Goal: Information Seeking & Learning: Learn about a topic

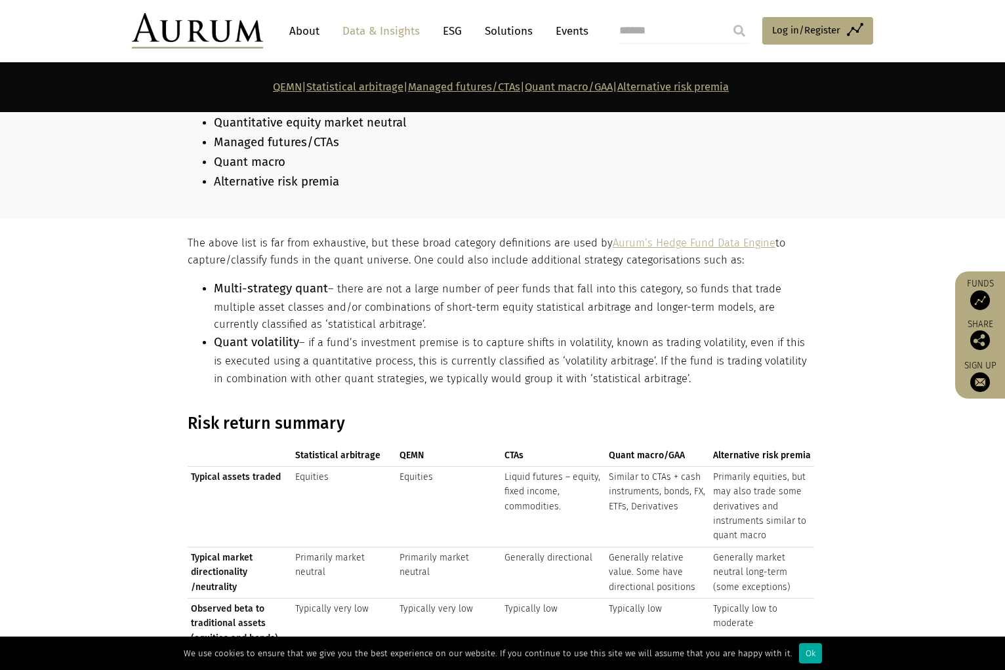
scroll to position [1399, 0]
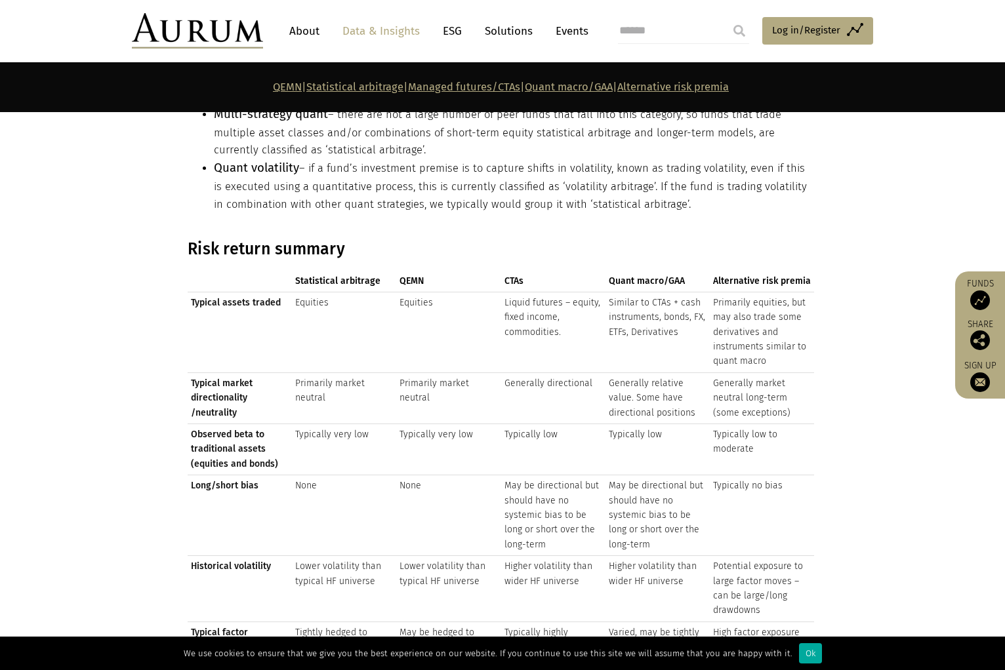
click at [835, 422] on section "Risk return summary Statistical arbitrage QEMN CTAs Quant macro/GAA Alternative…" at bounding box center [502, 512] width 1005 height 546
drag, startPoint x: 210, startPoint y: 294, endPoint x: 468, endPoint y: 303, distance: 257.2
click at [449, 298] on tr "Typical assets traded Equities Equities Liquid futures – equity, fixed income, …" at bounding box center [501, 332] width 626 height 81
click at [521, 338] on td "Liquid futures – equity, fixed income, commodities." at bounding box center [553, 332] width 104 height 81
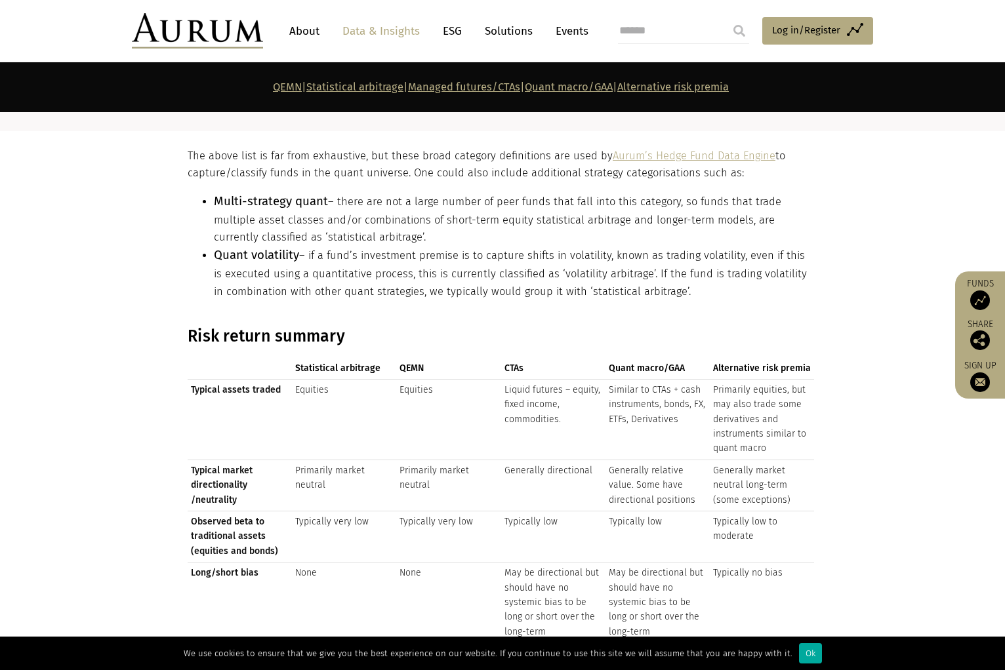
scroll to position [1224, 0]
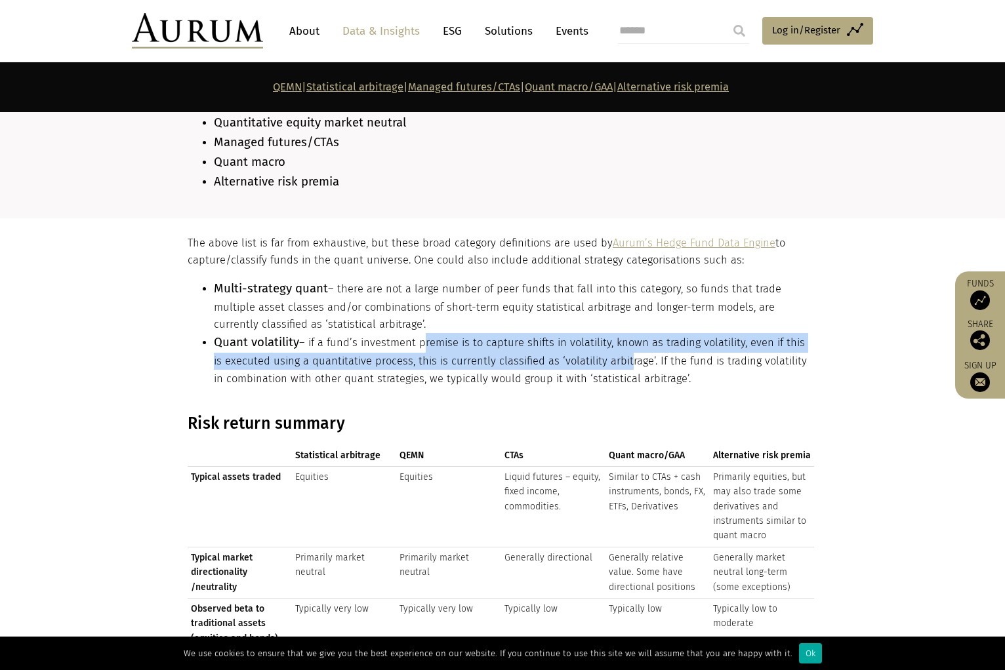
drag, startPoint x: 420, startPoint y: 334, endPoint x: 674, endPoint y: 350, distance: 254.2
click at [667, 349] on li "Quant volatility – if a fund’s investment premise is to capture shifts in volat…" at bounding box center [514, 360] width 600 height 54
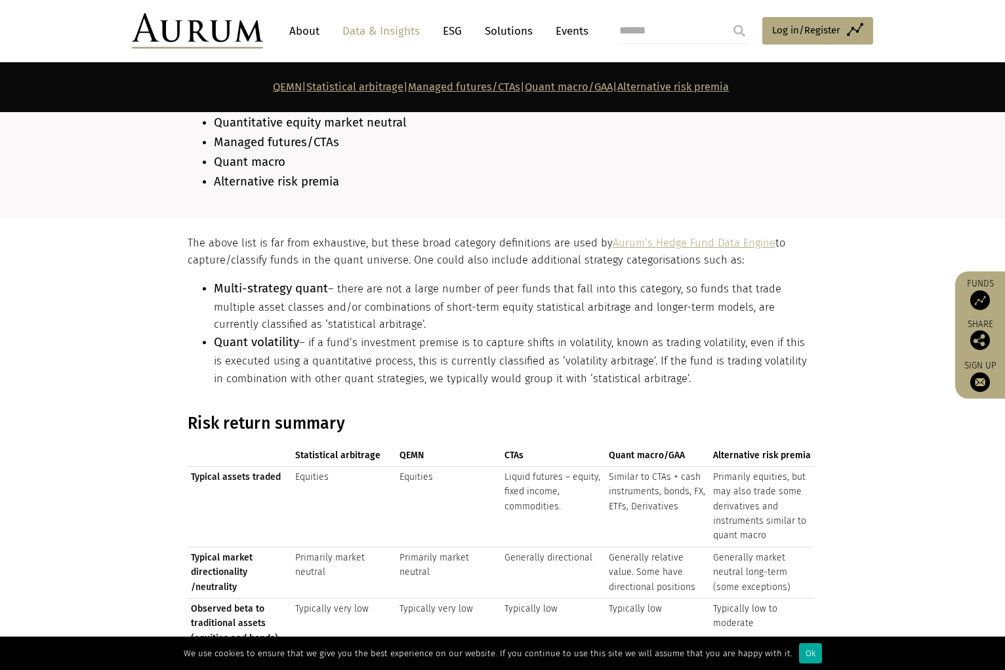
click at [677, 353] on li "Quant volatility – if a fund’s investment premise is to capture shifts in volat…" at bounding box center [514, 360] width 600 height 54
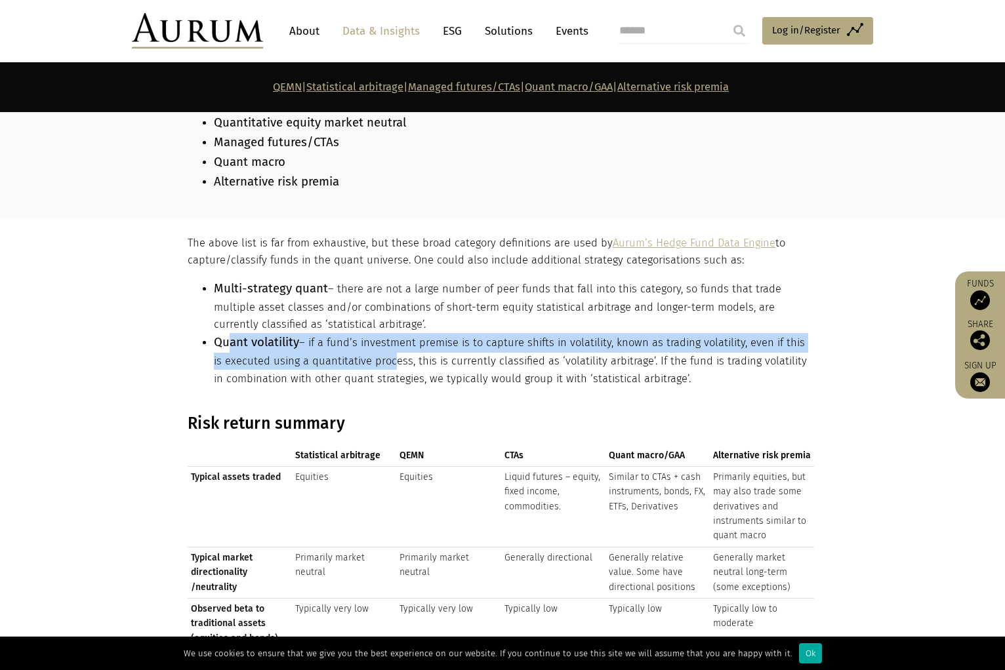
drag, startPoint x: 228, startPoint y: 330, endPoint x: 556, endPoint y: 357, distance: 329.6
click at [482, 355] on li "Quant volatility – if a fund’s investment premise is to capture shifts in volat…" at bounding box center [514, 360] width 600 height 54
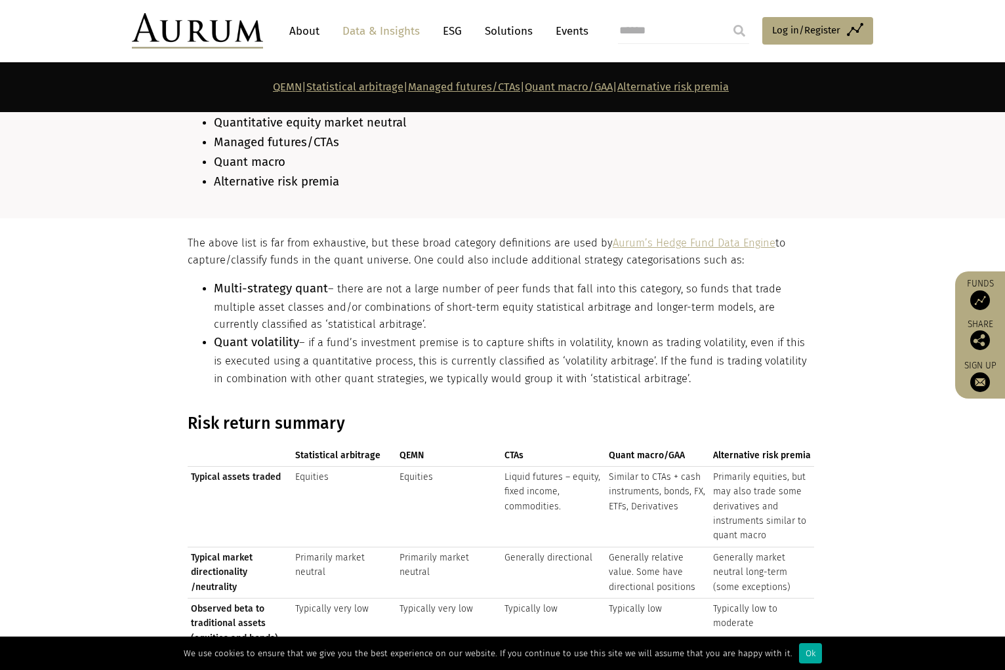
click at [557, 360] on li "Quant volatility – if a fund’s investment premise is to capture shifts in volat…" at bounding box center [514, 360] width 600 height 54
click at [420, 315] on li "Multi-strategy quant – there are not a large number of peer funds that fall int…" at bounding box center [514, 306] width 600 height 54
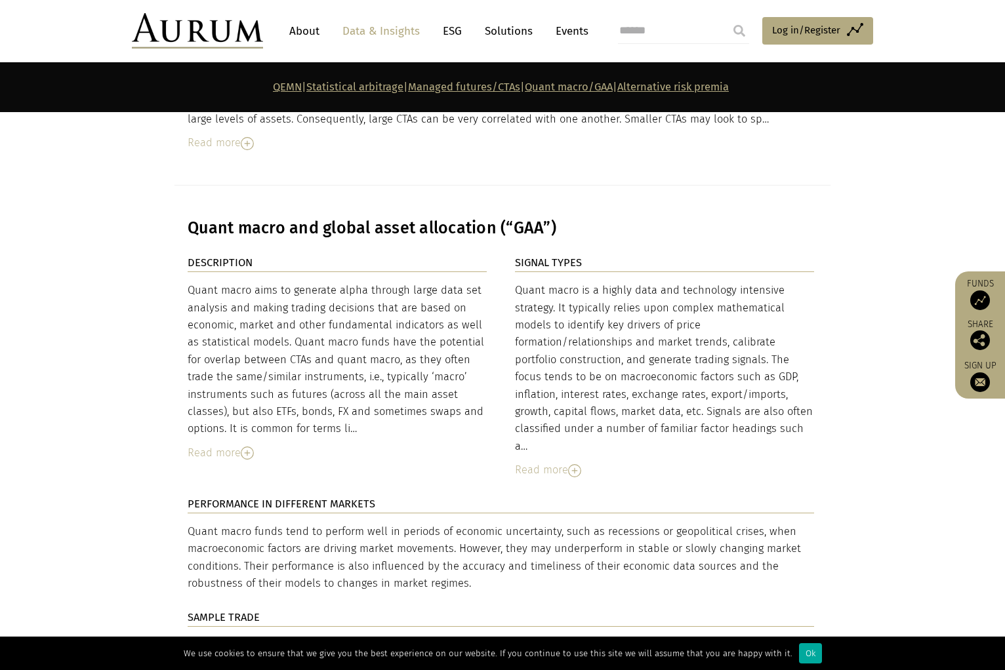
scroll to position [4896, 0]
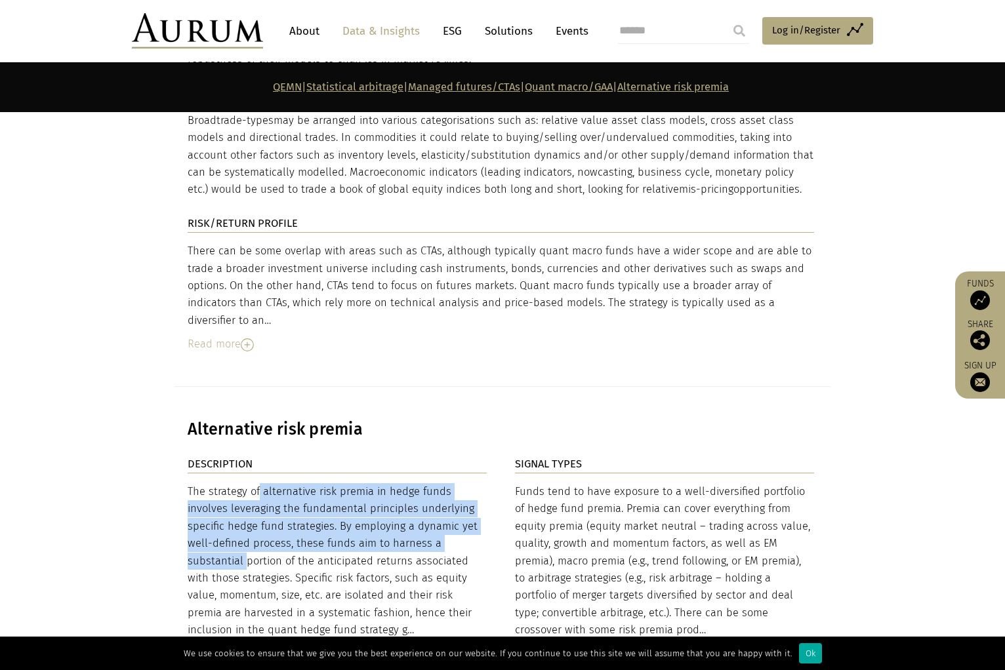
drag, startPoint x: 196, startPoint y: 376, endPoint x: 466, endPoint y: 431, distance: 275.1
click at [466, 483] on div "The strategy of alternative risk premia in hedge funds involves leveraging the …" at bounding box center [337, 561] width 299 height 156
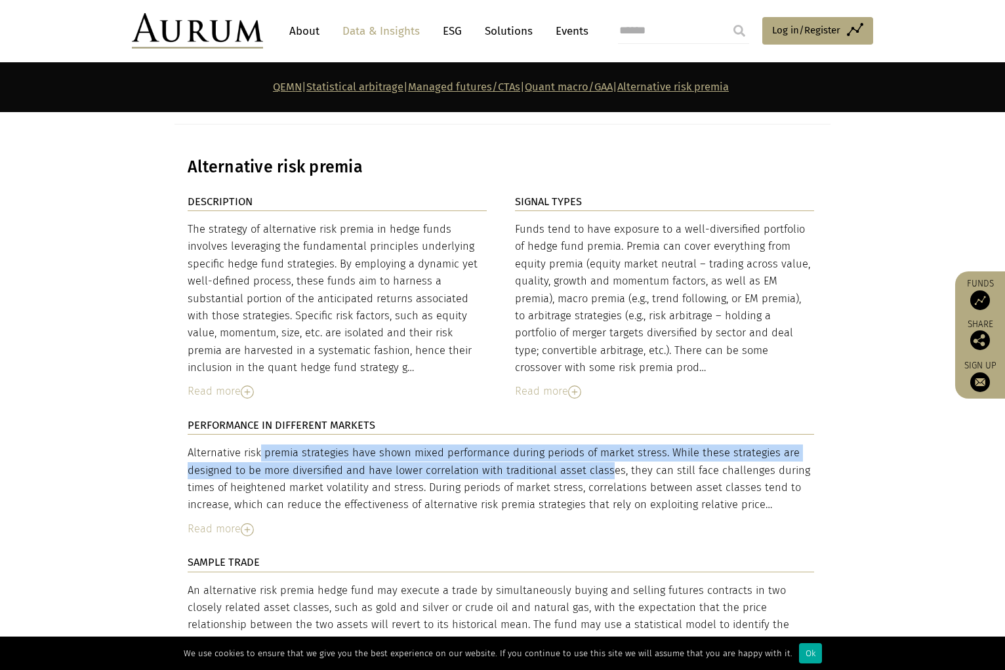
drag, startPoint x: 201, startPoint y: 342, endPoint x: 551, endPoint y: 359, distance: 351.2
click at [551, 445] on div "Alternative risk premia strategies have shown mixed performance during periods …" at bounding box center [501, 480] width 626 height 70
click at [556, 445] on div "Alternative risk premia strategies have shown mixed performance during periods …" at bounding box center [501, 480] width 626 height 70
click at [242, 445] on div "Alternative risk premia strategies have shown mixed performance during periods …" at bounding box center [501, 480] width 626 height 70
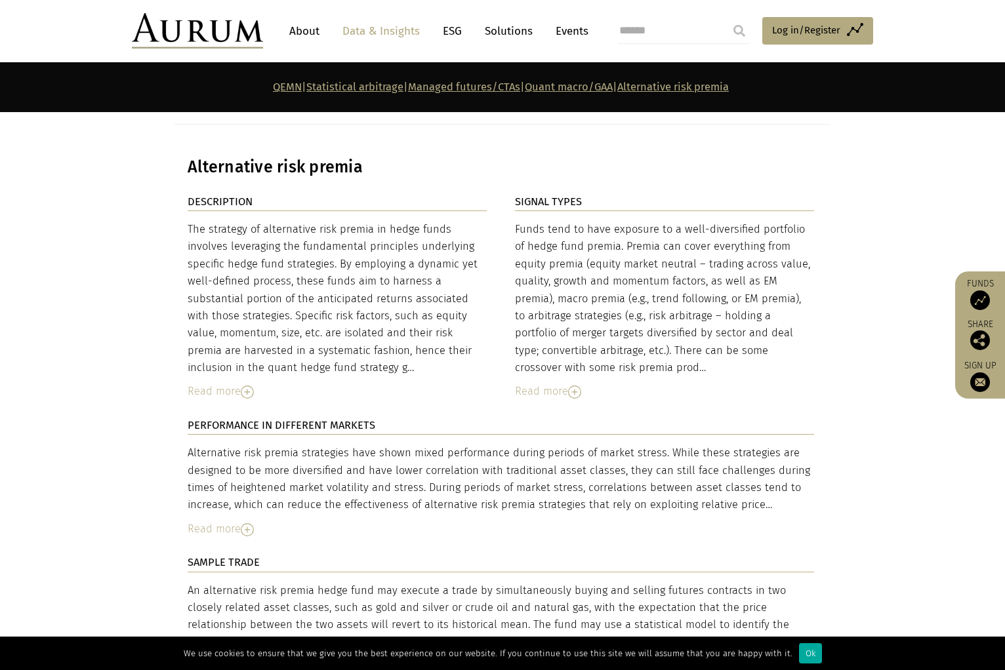
click at [545, 445] on div "Alternative risk premia strategies have shown mixed performance during periods …" at bounding box center [501, 480] width 626 height 70
drag, startPoint x: 189, startPoint y: 332, endPoint x: 768, endPoint y: 384, distance: 581.3
click at [766, 445] on div "Alternative risk premia strategies have shown mixed performance during periods …" at bounding box center [501, 480] width 626 height 70
click at [774, 445] on div "Alternative risk premia strategies have shown mixed performance during periods …" at bounding box center [501, 480] width 626 height 70
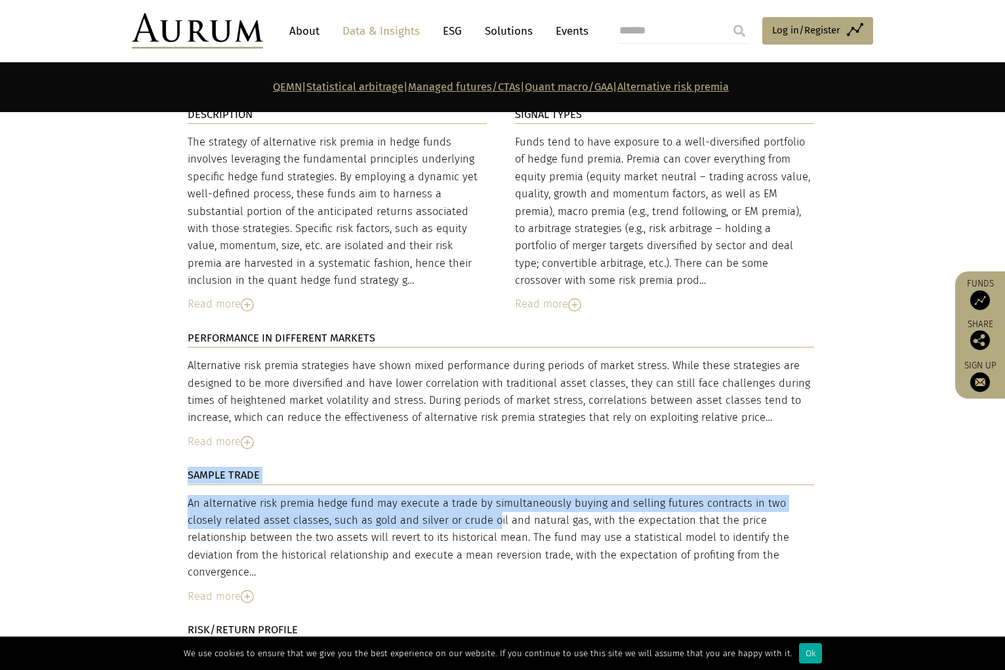
drag, startPoint x: 179, startPoint y: 392, endPoint x: 401, endPoint y: 399, distance: 221.7
click at [397, 400] on div "DESCRIPTION The strategy of alternative risk premia in hedge funds involves lev…" at bounding box center [502, 441] width 656 height 670
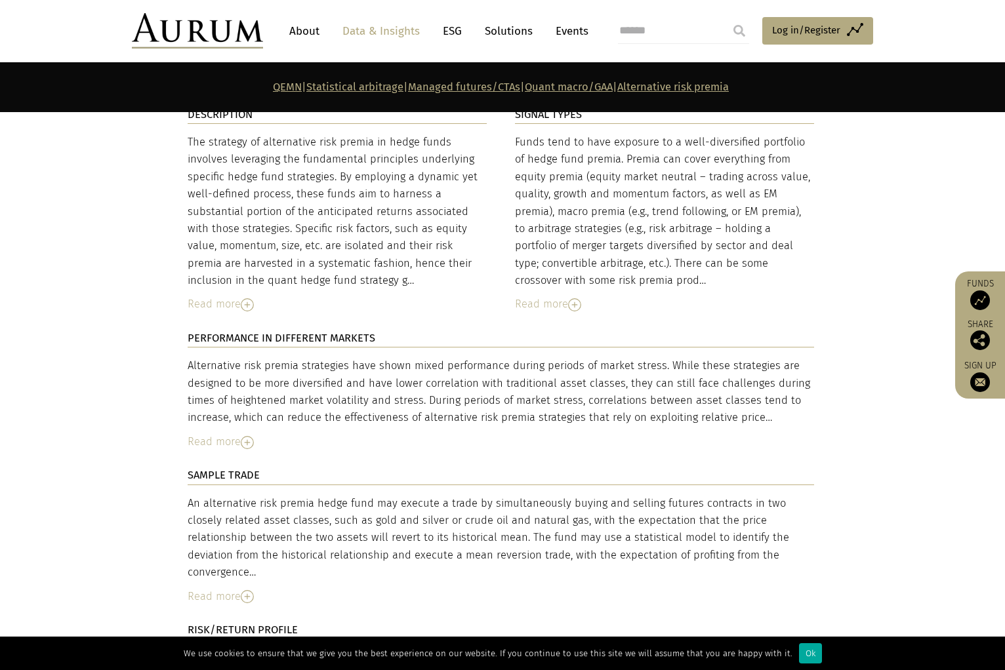
click at [412, 495] on div "An alternative risk premia hedge fund may execute a trade by simultaneously buy…" at bounding box center [501, 538] width 626 height 87
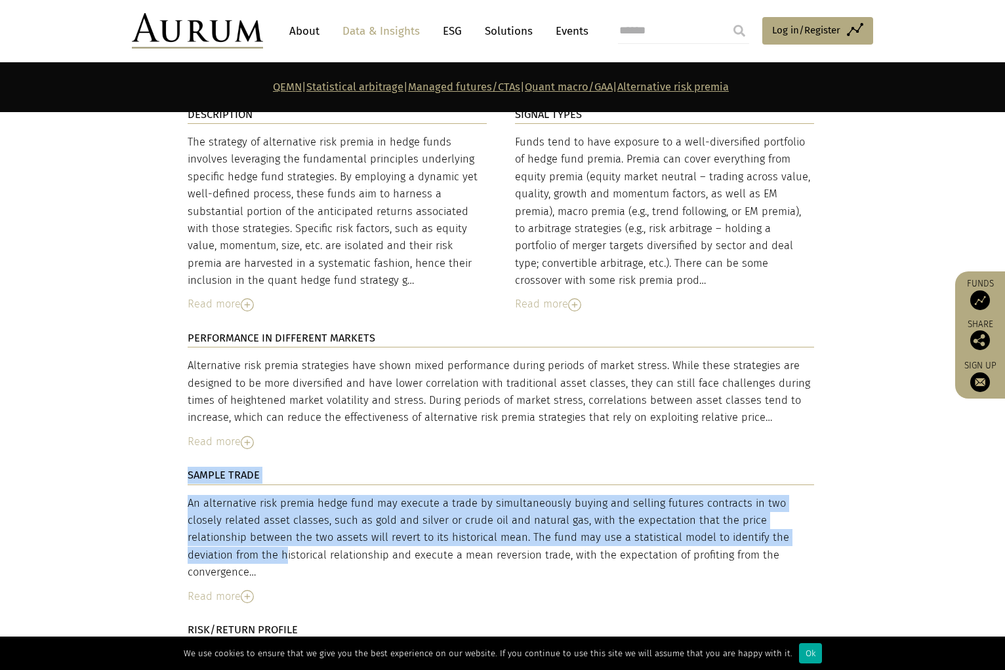
drag, startPoint x: 186, startPoint y: 391, endPoint x: 780, endPoint y: 426, distance: 595.7
click at [770, 424] on div "DESCRIPTION The strategy of alternative risk premia in hedge funds involves lev…" at bounding box center [502, 441] width 656 height 670
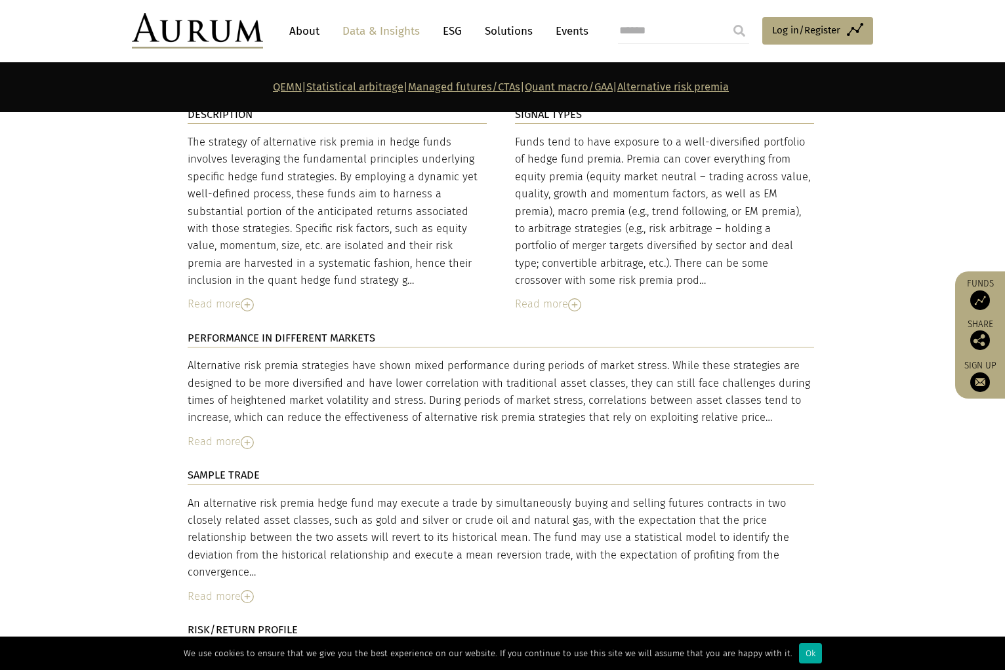
click at [796, 495] on div "An alternative risk premia hedge fund may execute a trade by simultaneously buy…" at bounding box center [501, 538] width 626 height 87
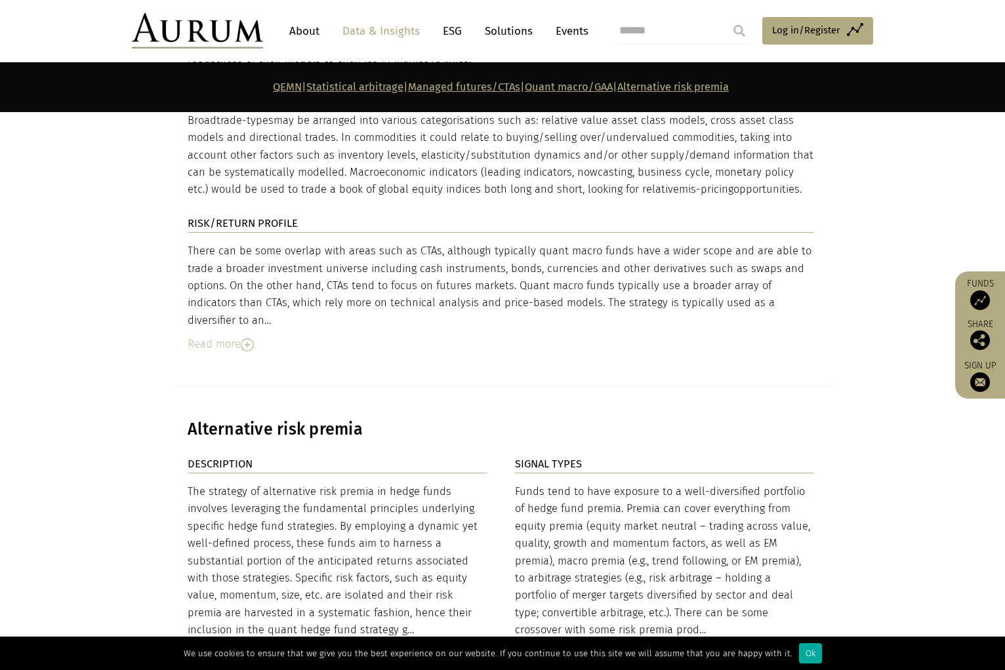
scroll to position [4372, 0]
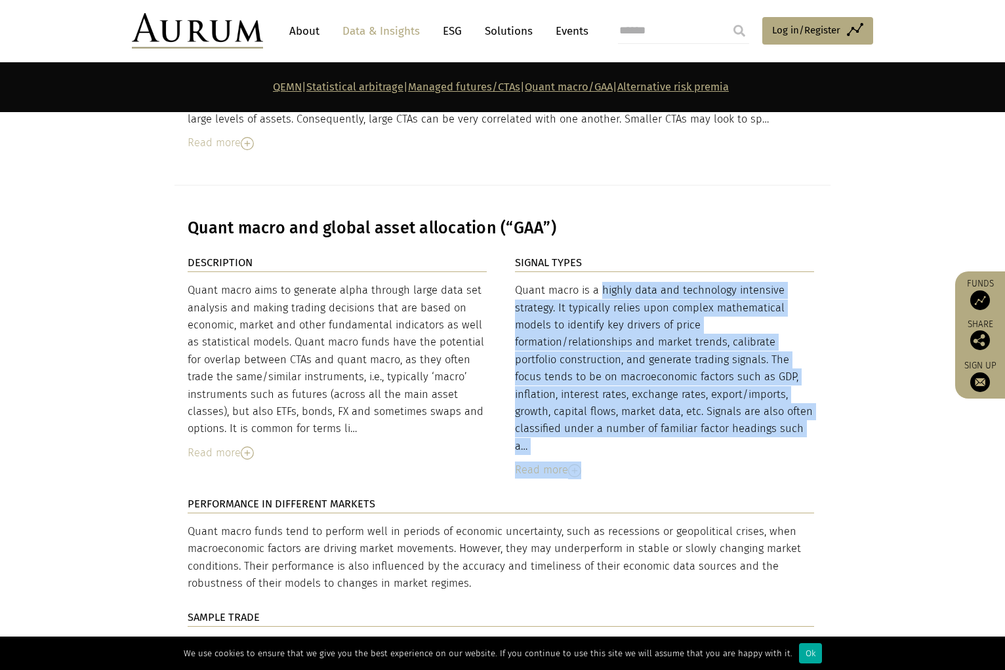
drag, startPoint x: 540, startPoint y: 216, endPoint x: 825, endPoint y: 311, distance: 300.7
click at [825, 309] on div "DESCRIPTION Quant macro aims to generate alpha through large data set analysis …" at bounding box center [502, 582] width 656 height 657
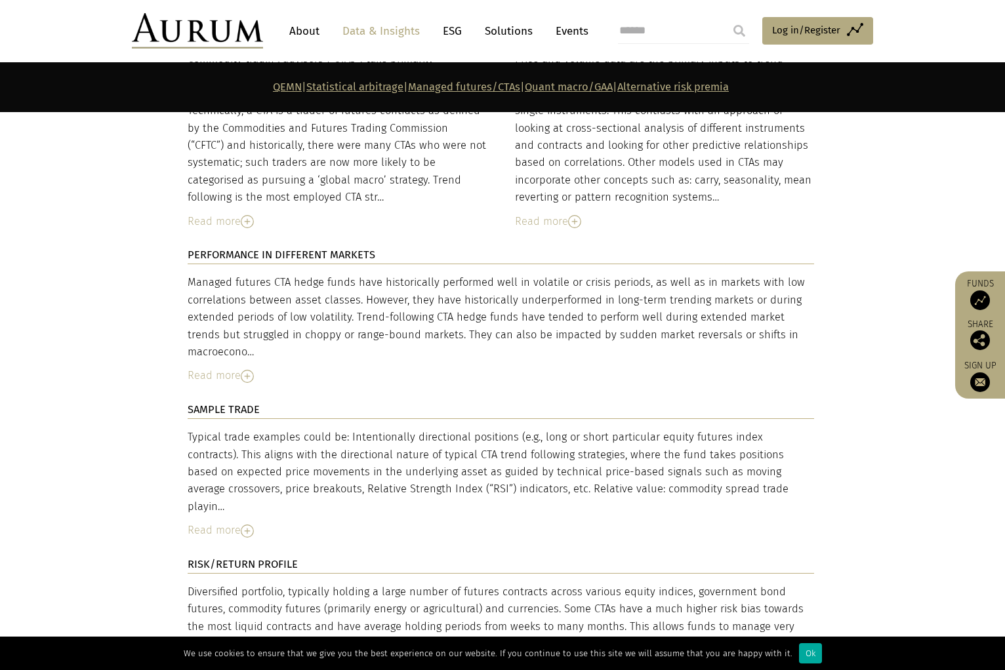
scroll to position [3497, 0]
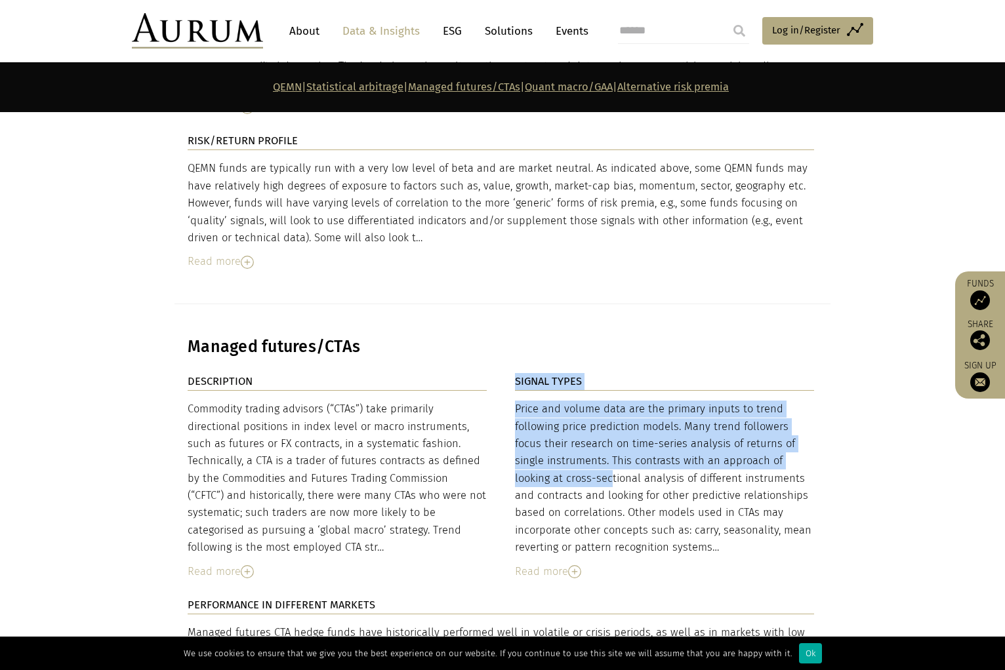
drag, startPoint x: 511, startPoint y: 352, endPoint x: 803, endPoint y: 408, distance: 296.4
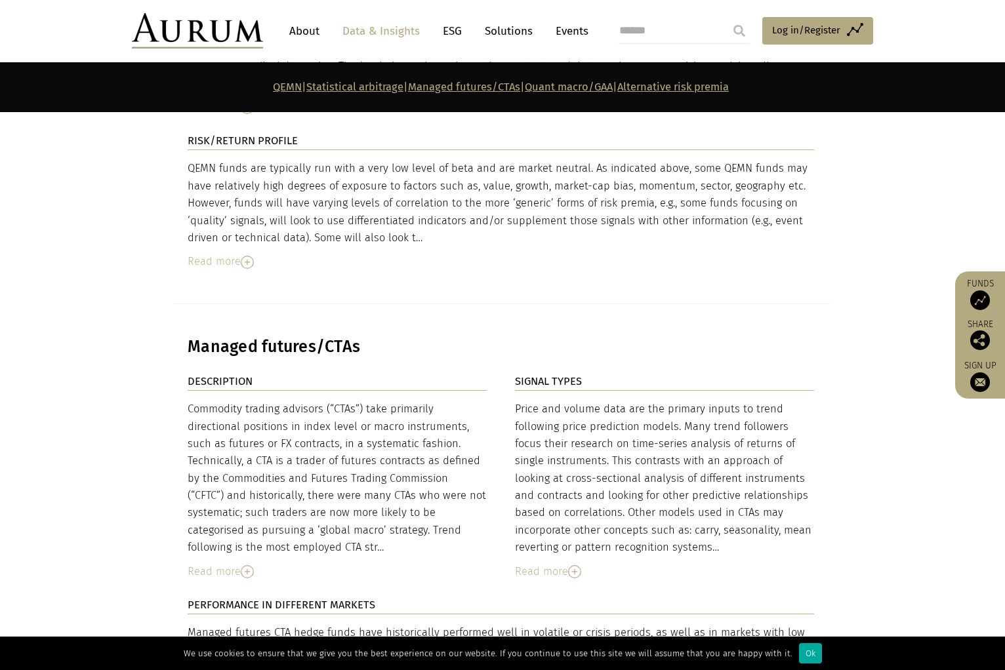
click at [810, 410] on div "Price and volume data are the primary inputs to trend following price predictio…" at bounding box center [664, 479] width 299 height 156
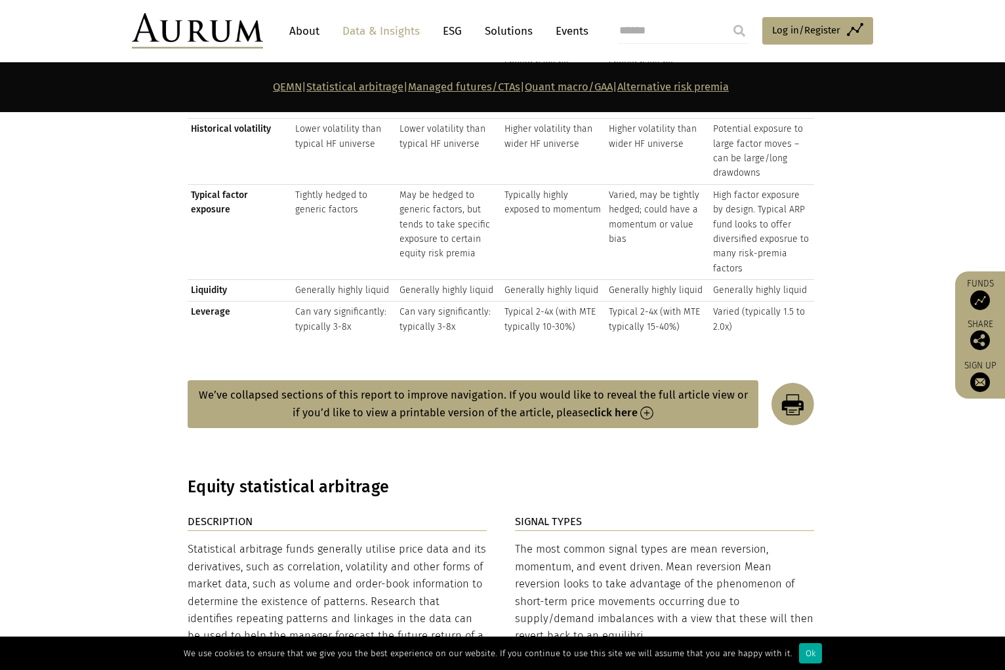
scroll to position [1749, 0]
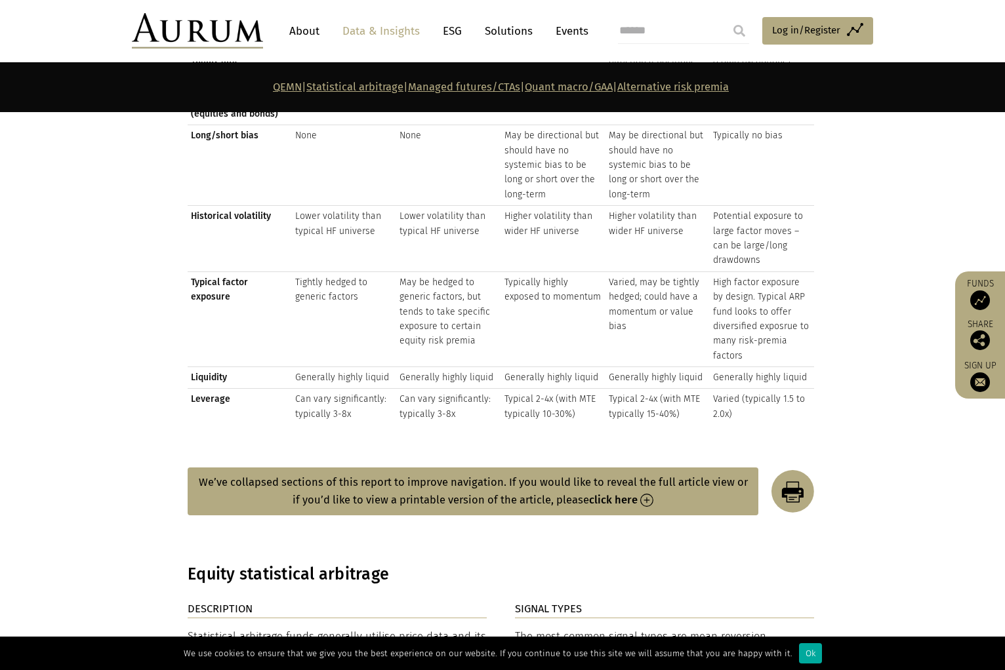
click at [831, 392] on section "Risk return summary Statistical arbitrage QEMN CTAs Quant macro/GAA Alternative…" at bounding box center [502, 162] width 1005 height 546
drag, startPoint x: 310, startPoint y: 367, endPoint x: 399, endPoint y: 373, distance: 89.4
click at [399, 373] on tr "Liquidity Generally highly liquid Generally highly liquid Generally highly liqu…" at bounding box center [501, 378] width 626 height 22
click at [359, 393] on td "Can vary significantly: typically 3-8x" at bounding box center [344, 407] width 104 height 36
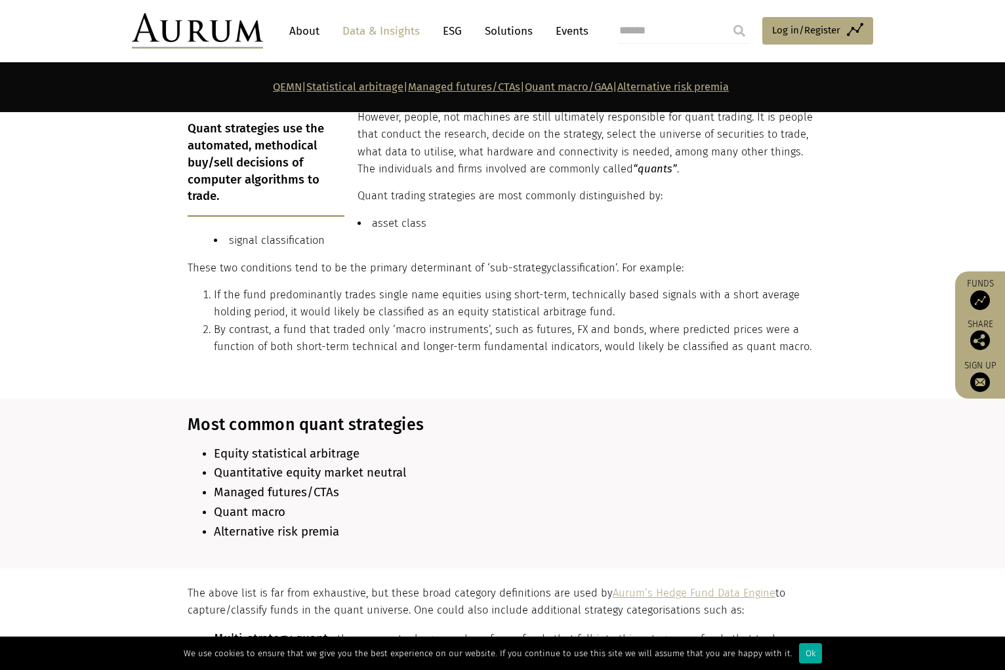
scroll to position [962, 0]
